Goal: Register for event/course

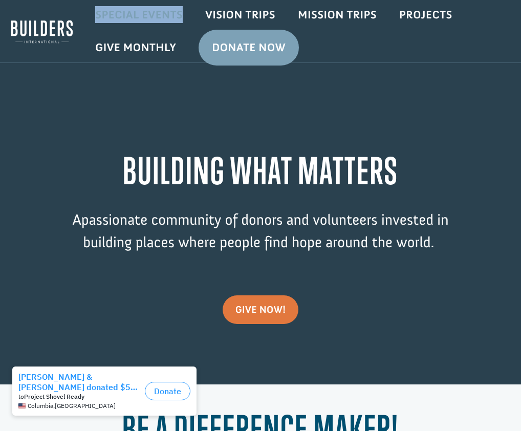
click at [139, 16] on link "Special Events" at bounding box center [139, 15] width 110 height 30
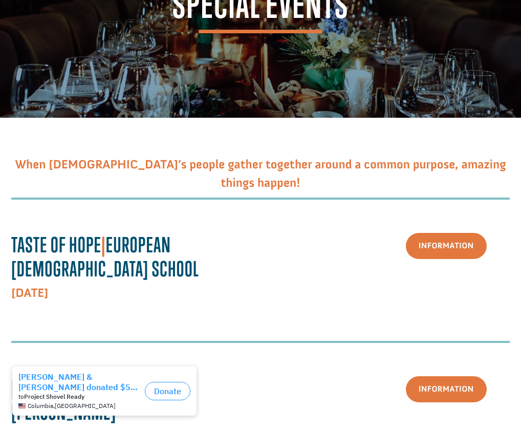
scroll to position [117, 0]
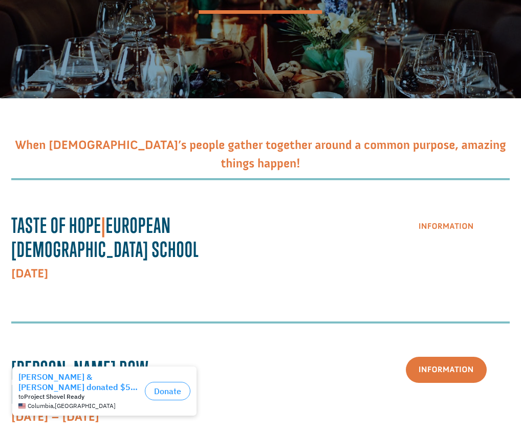
click at [426, 227] on link "Information" at bounding box center [446, 226] width 81 height 26
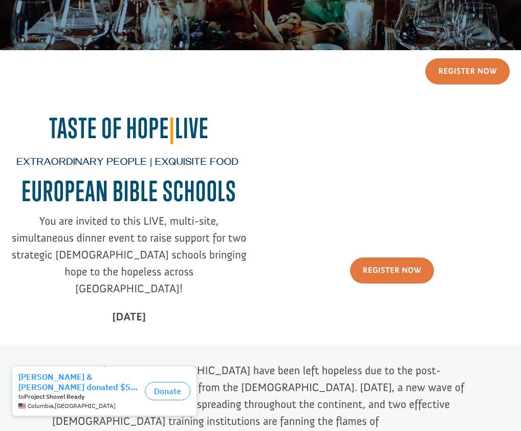
scroll to position [170, 0]
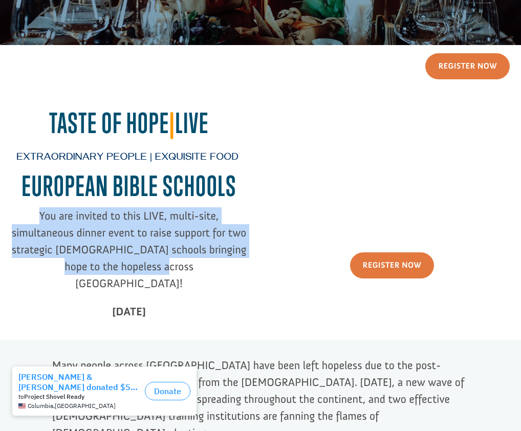
drag, startPoint x: 186, startPoint y: 267, endPoint x: 39, endPoint y: 219, distance: 154.2
click at [39, 219] on p "You are invited to this LIVE, multi-site, simultaneous dinner event to raise su…" at bounding box center [128, 255] width 235 height 96
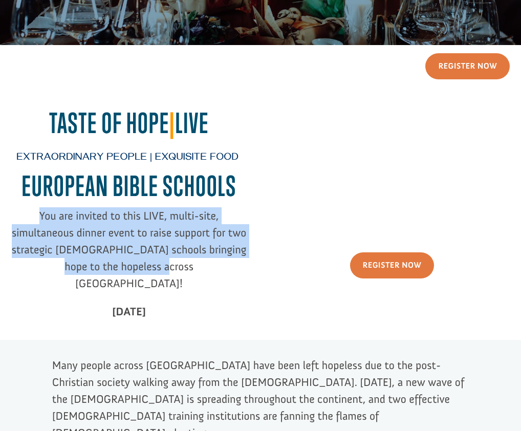
copy span "You are invited to this LIVE, multi-site, simultaneous dinner event to raise su…"
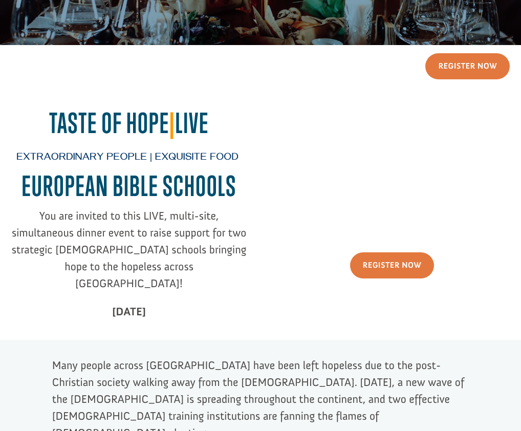
click at [106, 218] on span "You are invited to this LIVE, multi-site, simultaneous dinner event to raise su…" at bounding box center [129, 249] width 235 height 81
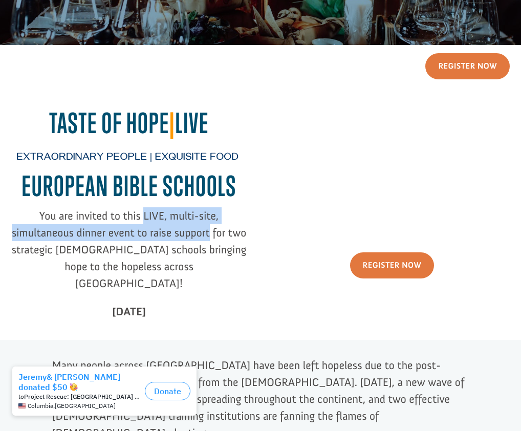
drag, startPoint x: 145, startPoint y: 217, endPoint x: 209, endPoint y: 237, distance: 67.6
click at [209, 237] on span "You are invited to this LIVE, multi-site, simultaneous dinner event to raise su…" at bounding box center [129, 249] width 235 height 81
copy span "LIVE, multi-site, simultaneous dinner event to raise support"
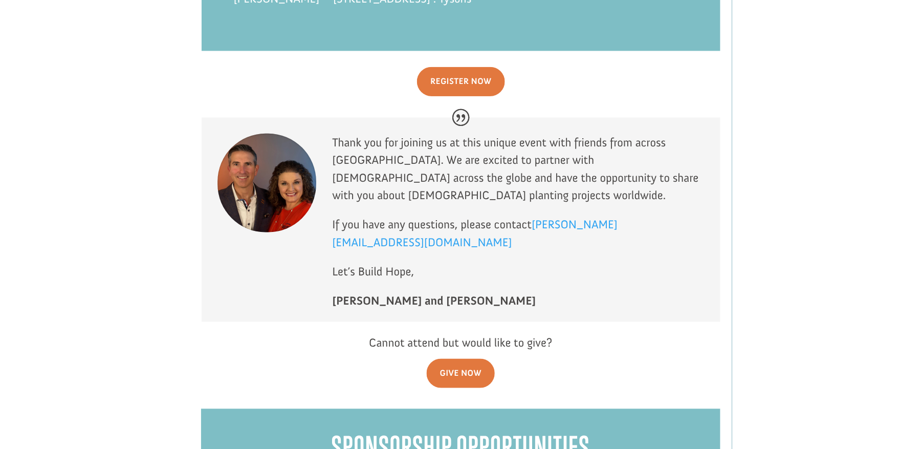
scroll to position [2769, 0]
